Goal: Obtain resource: Download file/media

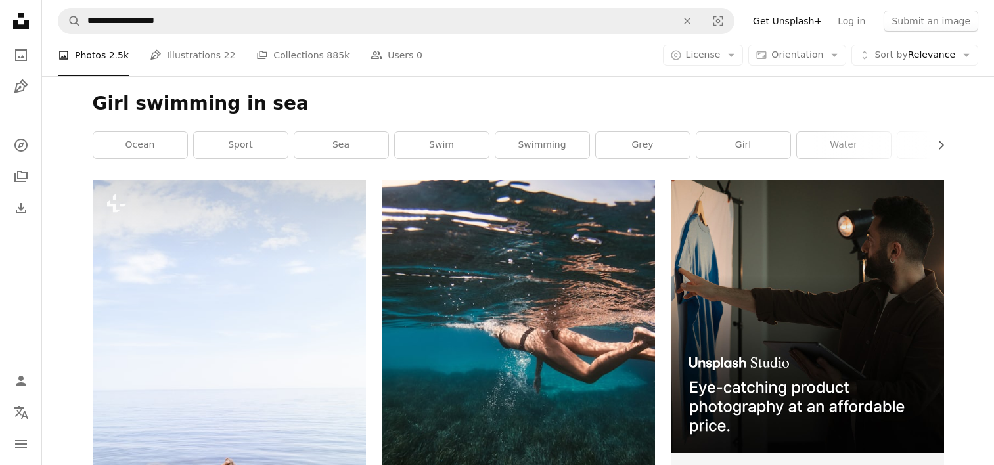
scroll to position [19893, 0]
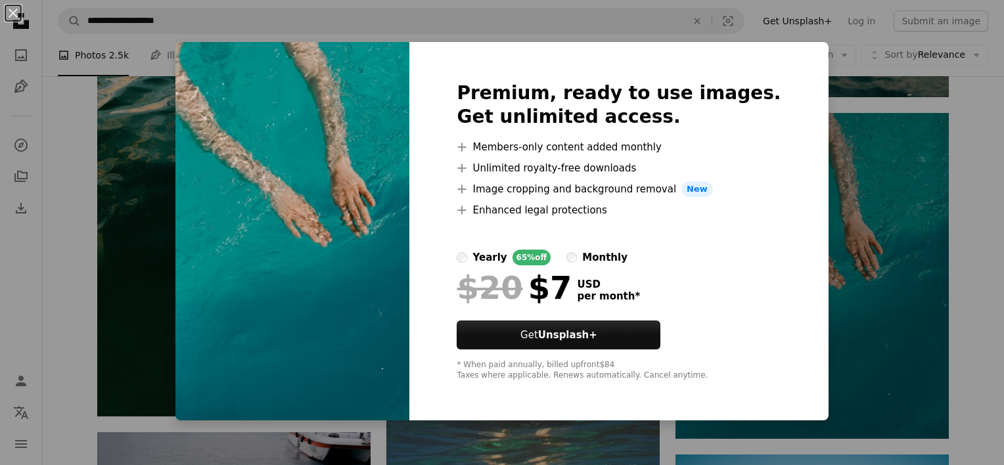
click at [890, 185] on div "An X shape Premium, ready to use images. Get unlimited access. A plus sign Memb…" at bounding box center [502, 232] width 1004 height 465
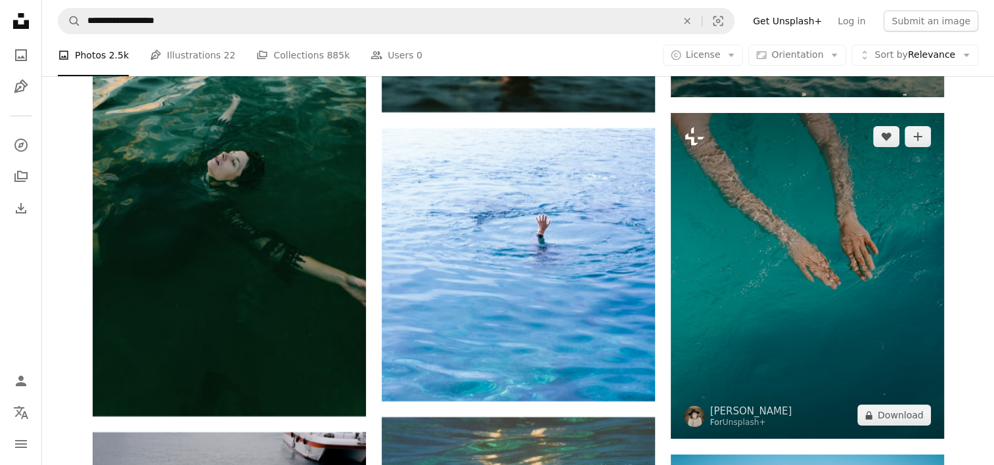
click at [693, 135] on icon at bounding box center [694, 136] width 19 height 18
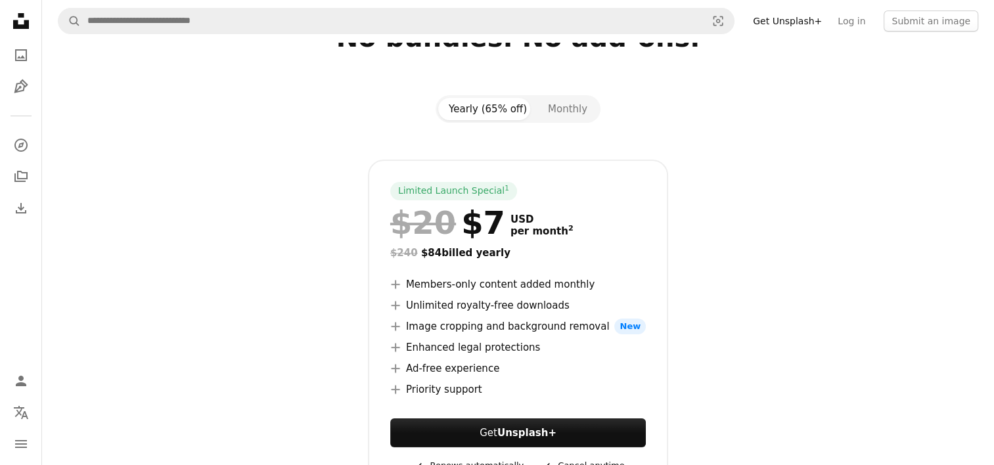
scroll to position [66, 0]
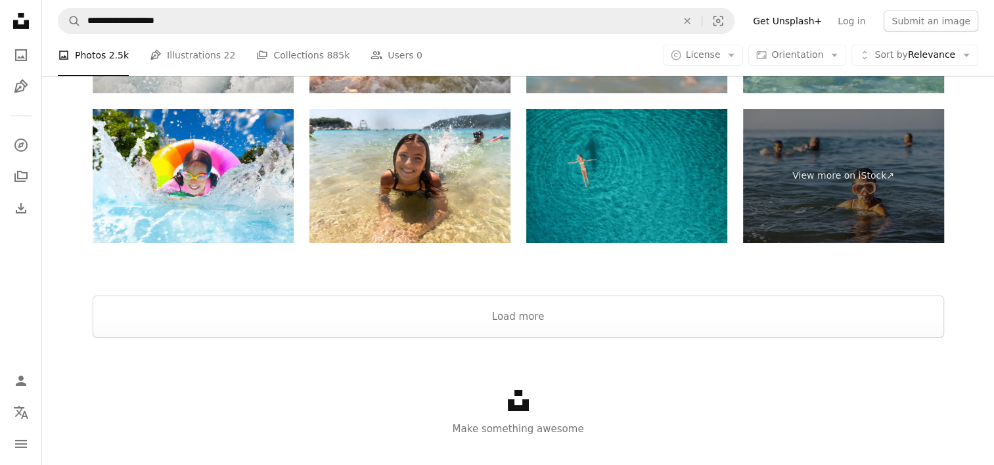
scroll to position [24518, 0]
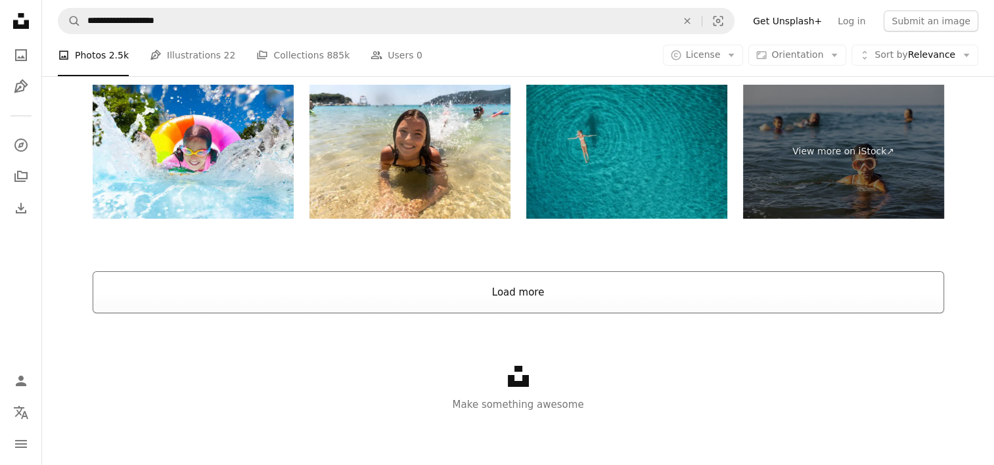
click at [530, 294] on button "Load more" at bounding box center [518, 292] width 851 height 42
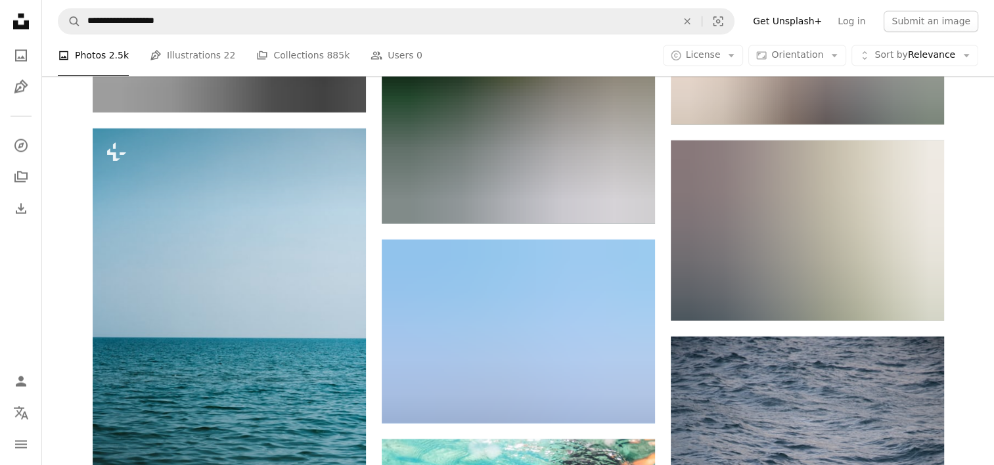
scroll to position [101778, 0]
